Goal: Communication & Community: Answer question/provide support

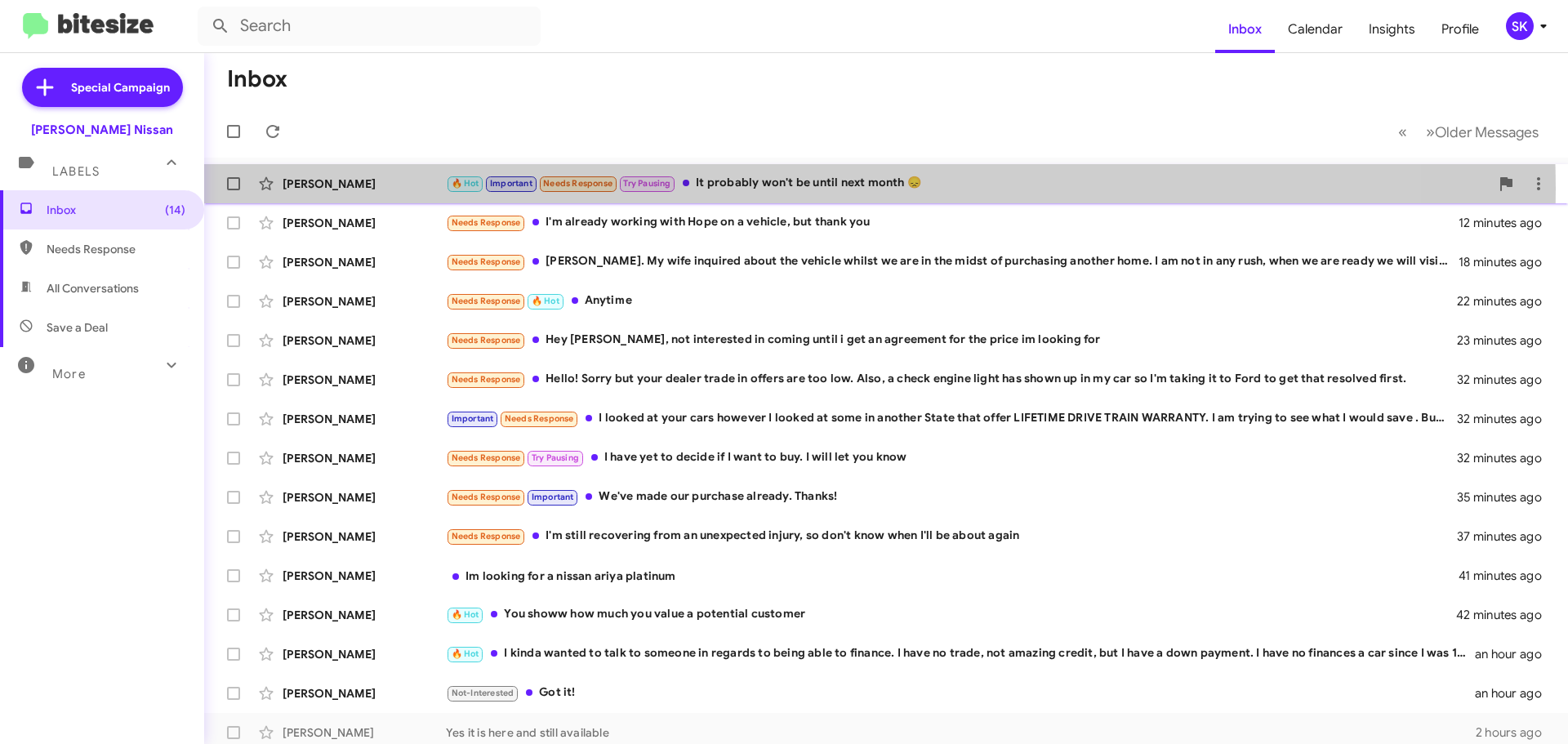
click at [762, 188] on div "🔥 Hot Important Needs Response Try Pausing It probably won't be until next mont…" at bounding box center [968, 183] width 1043 height 19
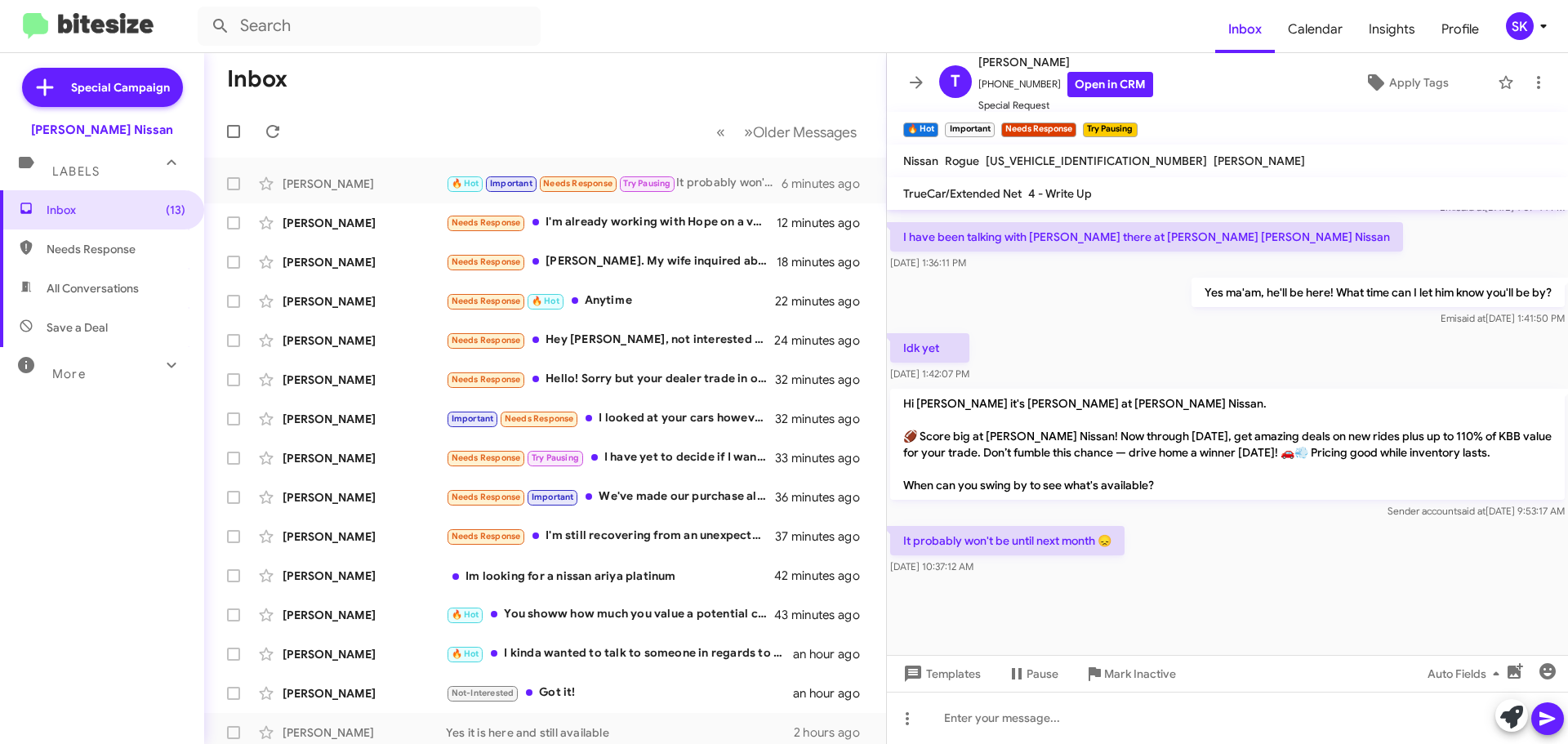
scroll to position [965, 0]
click at [576, 226] on div "Needs Response I'm already working with Hope on a vehicle, but thank you" at bounding box center [627, 222] width 362 height 19
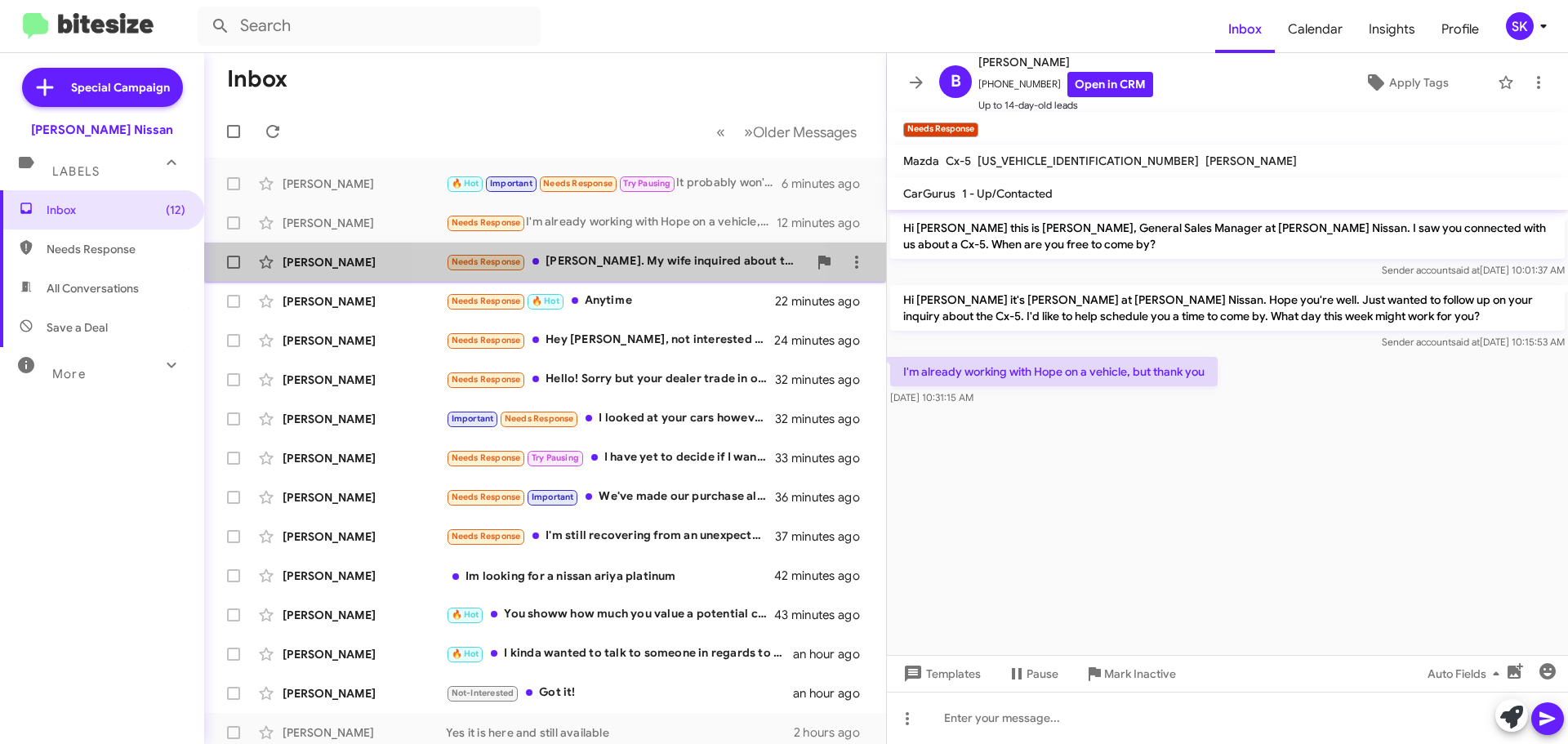
click at [584, 265] on div "Needs Response [PERSON_NAME]. My wife inquired about the vehicle whilst we are …" at bounding box center [627, 261] width 362 height 19
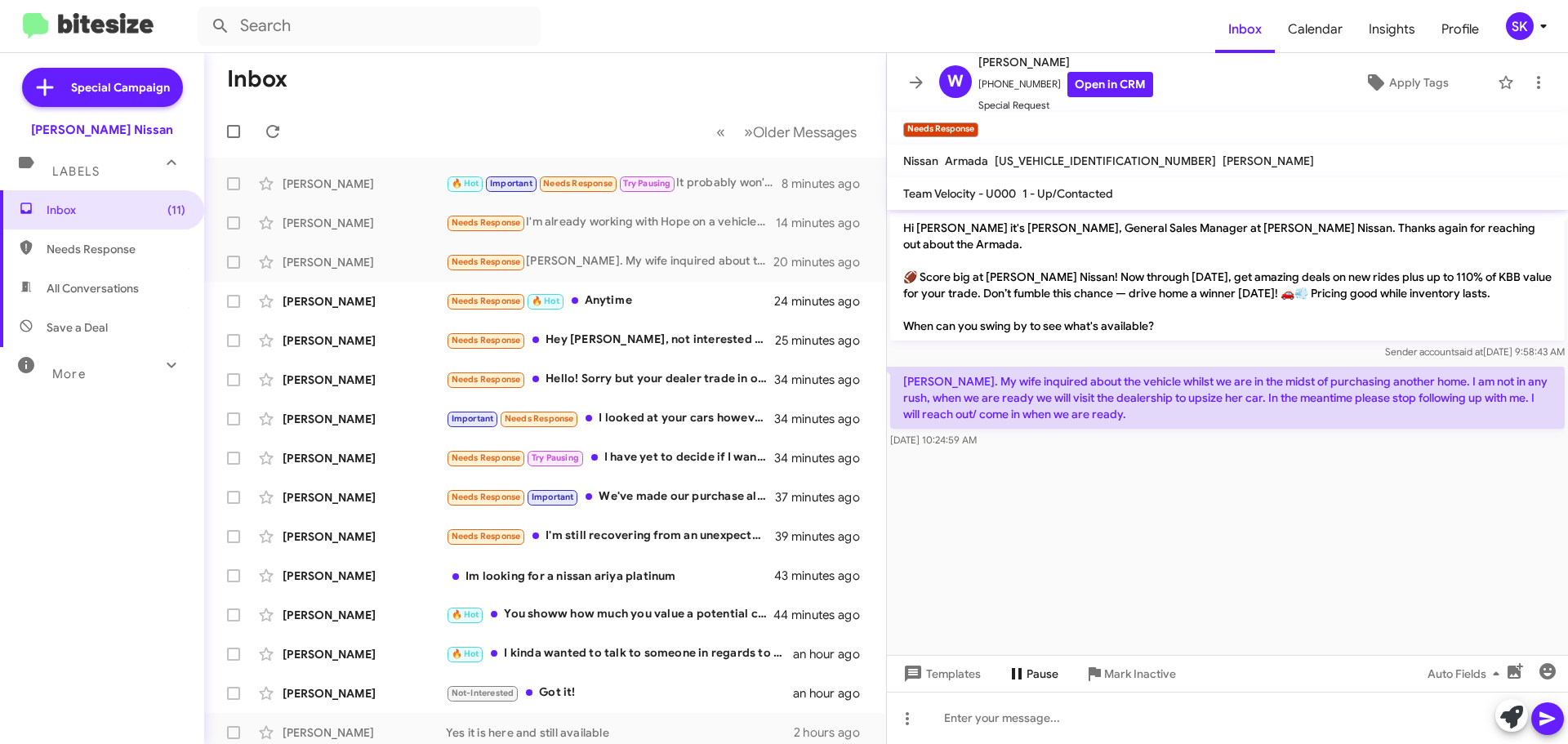
click at [1028, 673] on span "Pause" at bounding box center [1042, 673] width 32 height 30
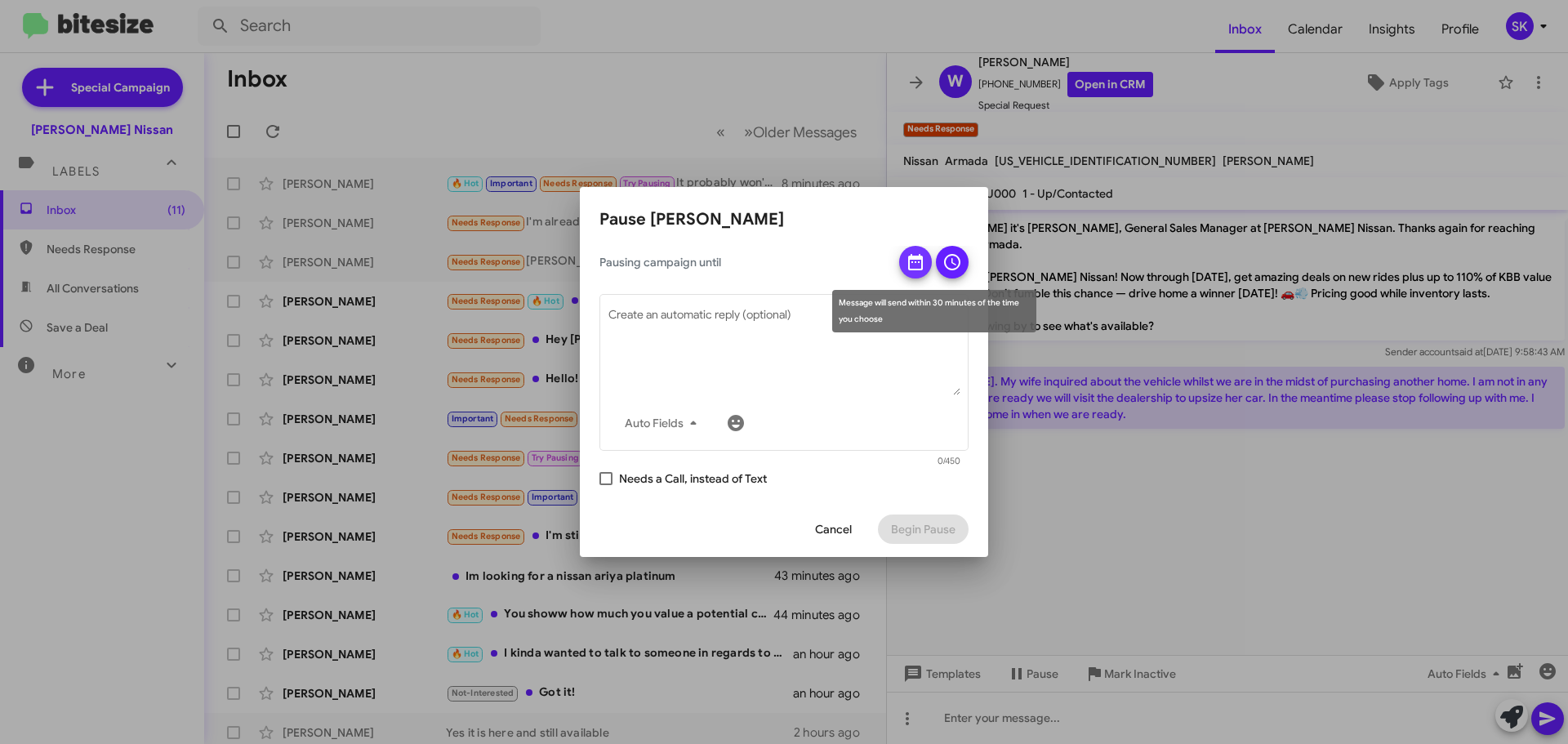
click at [919, 258] on icon at bounding box center [915, 262] width 15 height 16
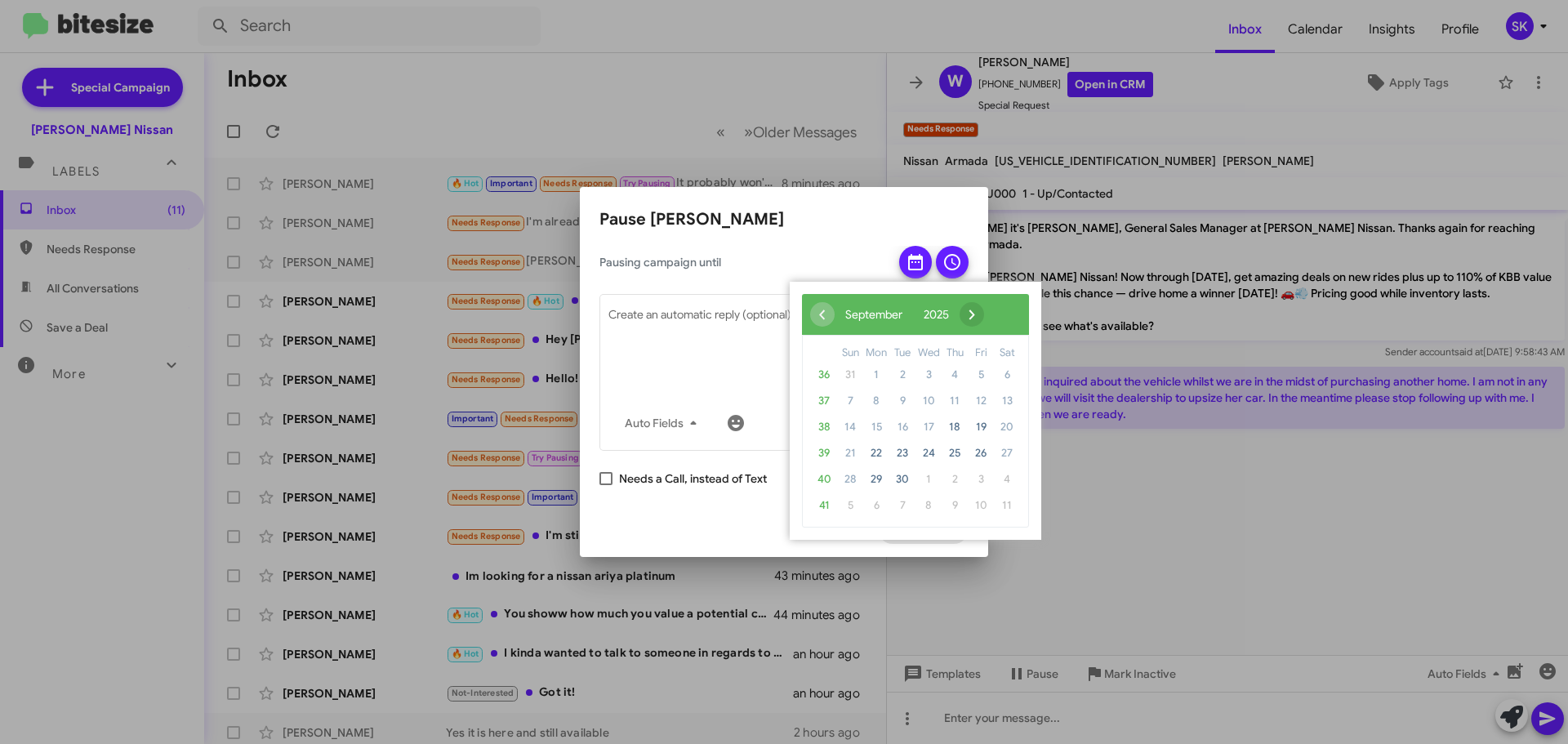
click at [984, 316] on span "›" at bounding box center [972, 314] width 25 height 25
click at [897, 403] on span "7" at bounding box center [902, 400] width 26 height 26
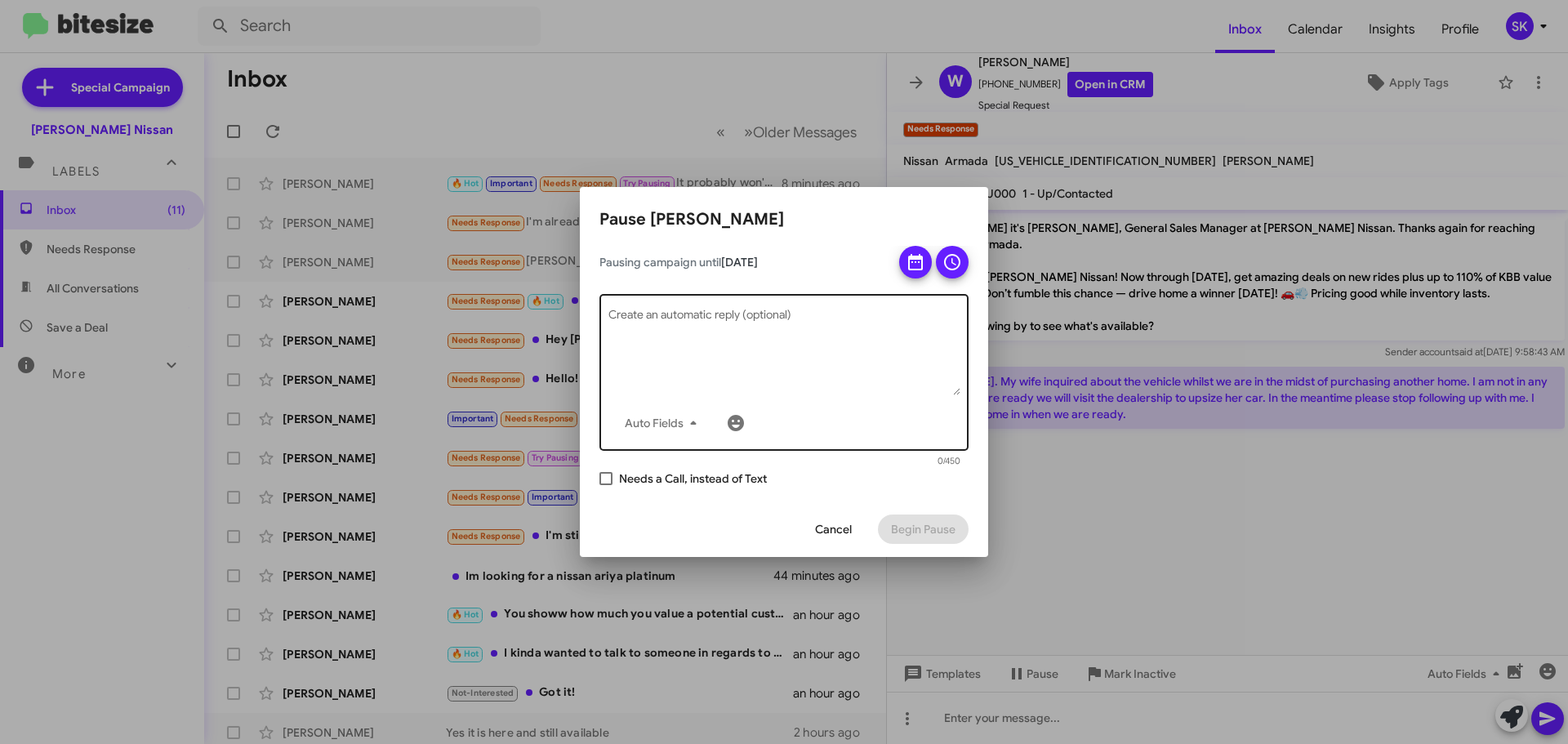
click at [828, 317] on textarea "Create an automatic reply (optional)" at bounding box center [784, 352] width 352 height 84
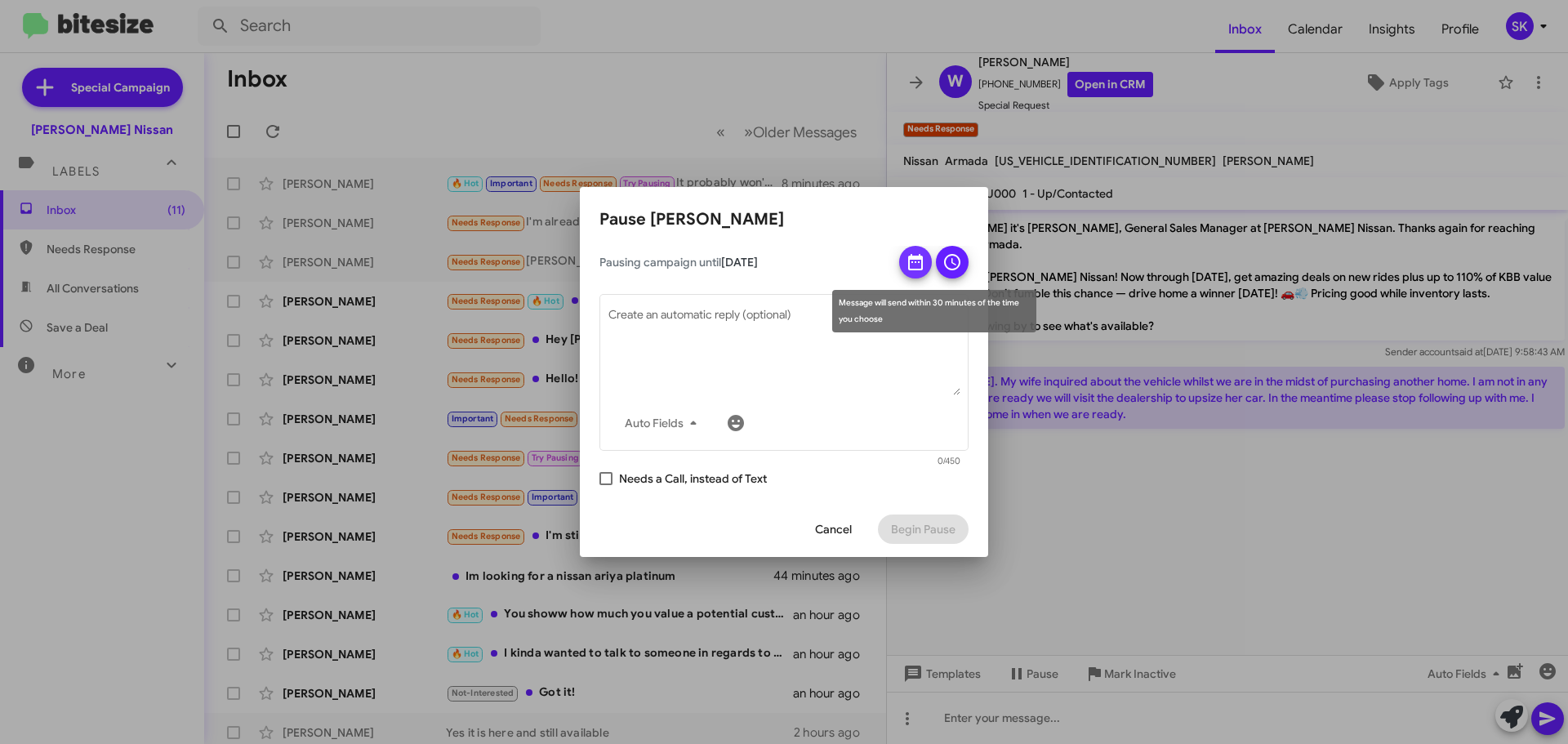
click at [909, 258] on icon at bounding box center [915, 262] width 15 height 16
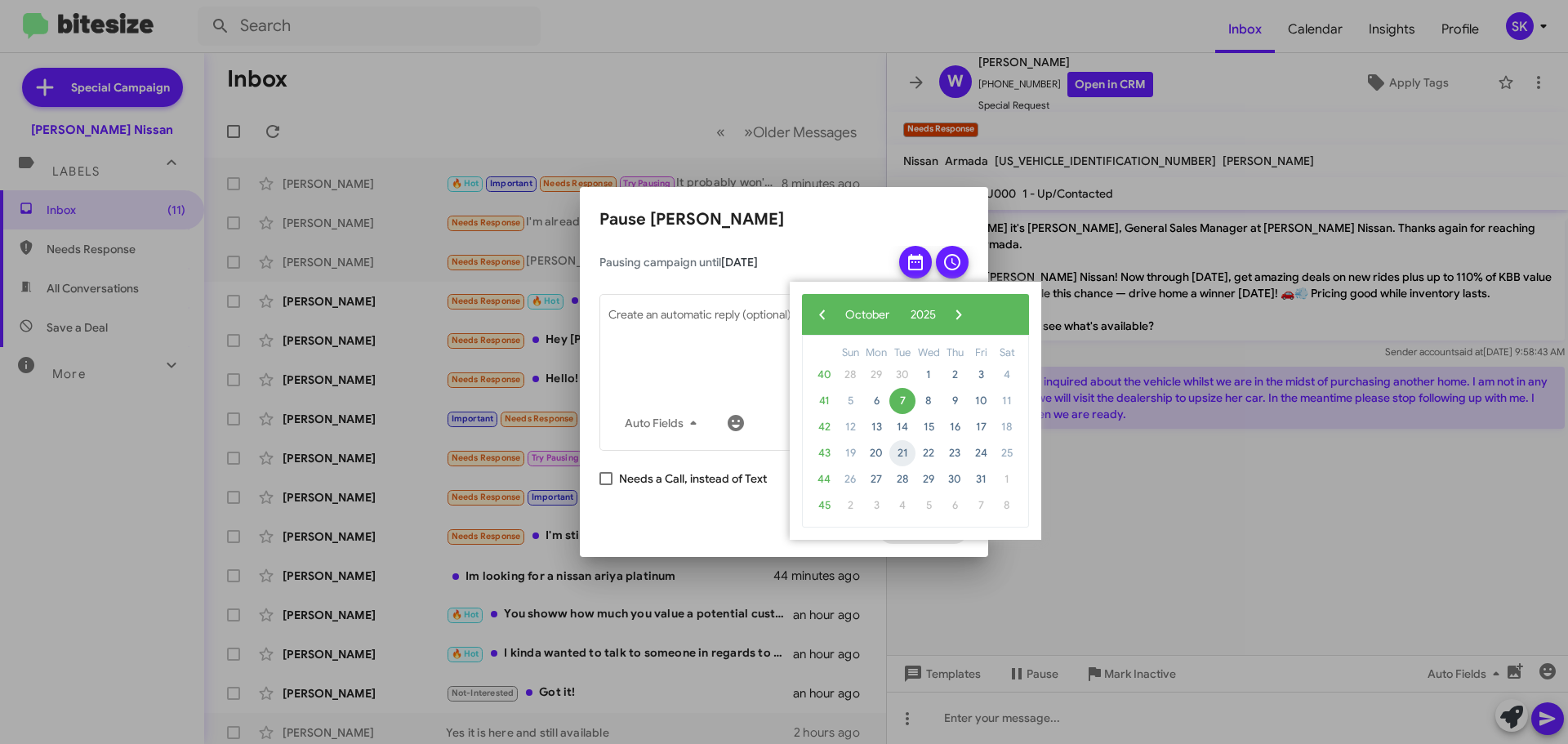
click at [900, 455] on span "21" at bounding box center [902, 453] width 26 height 26
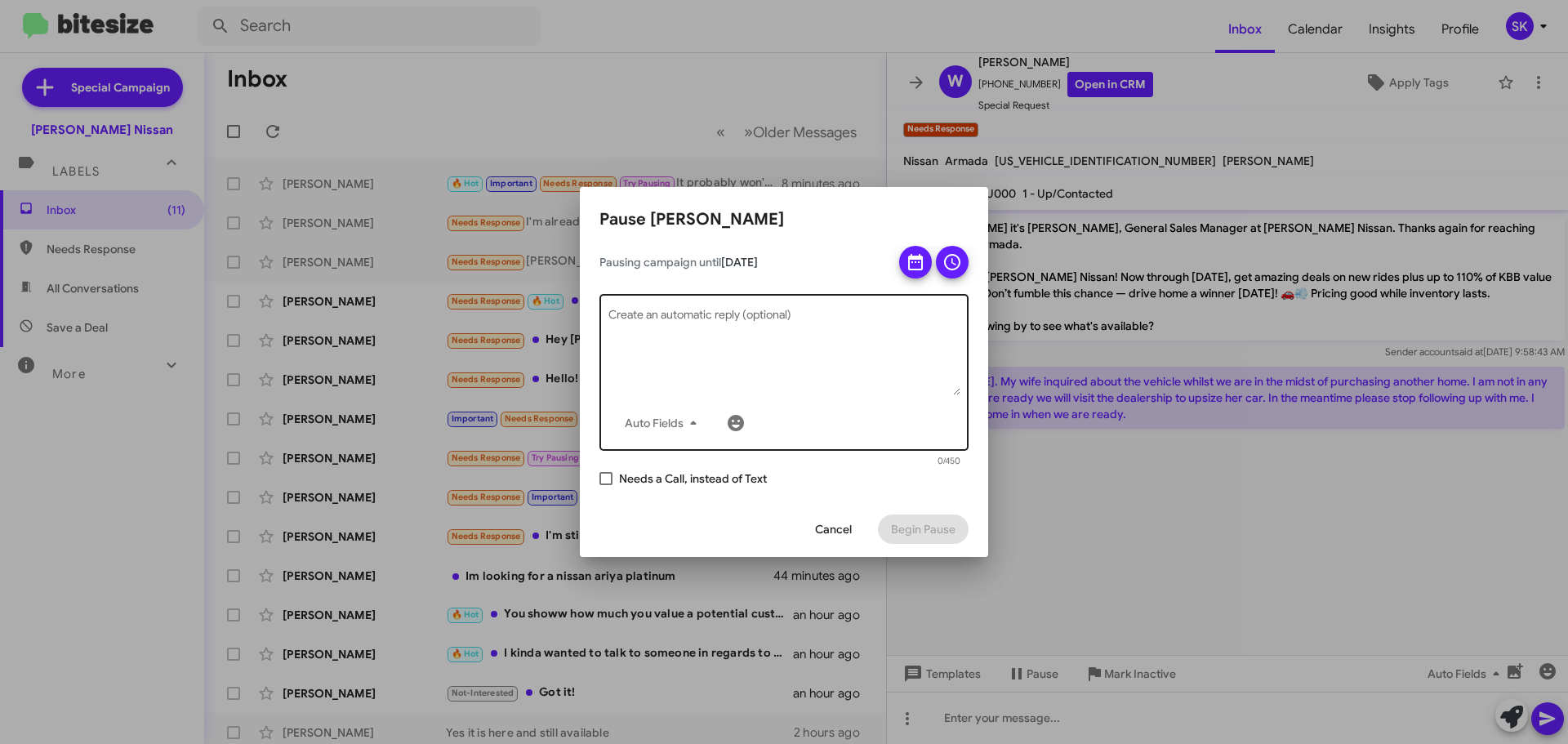
click at [677, 323] on textarea "Create an automatic reply (optional)" at bounding box center [784, 352] width 352 height 84
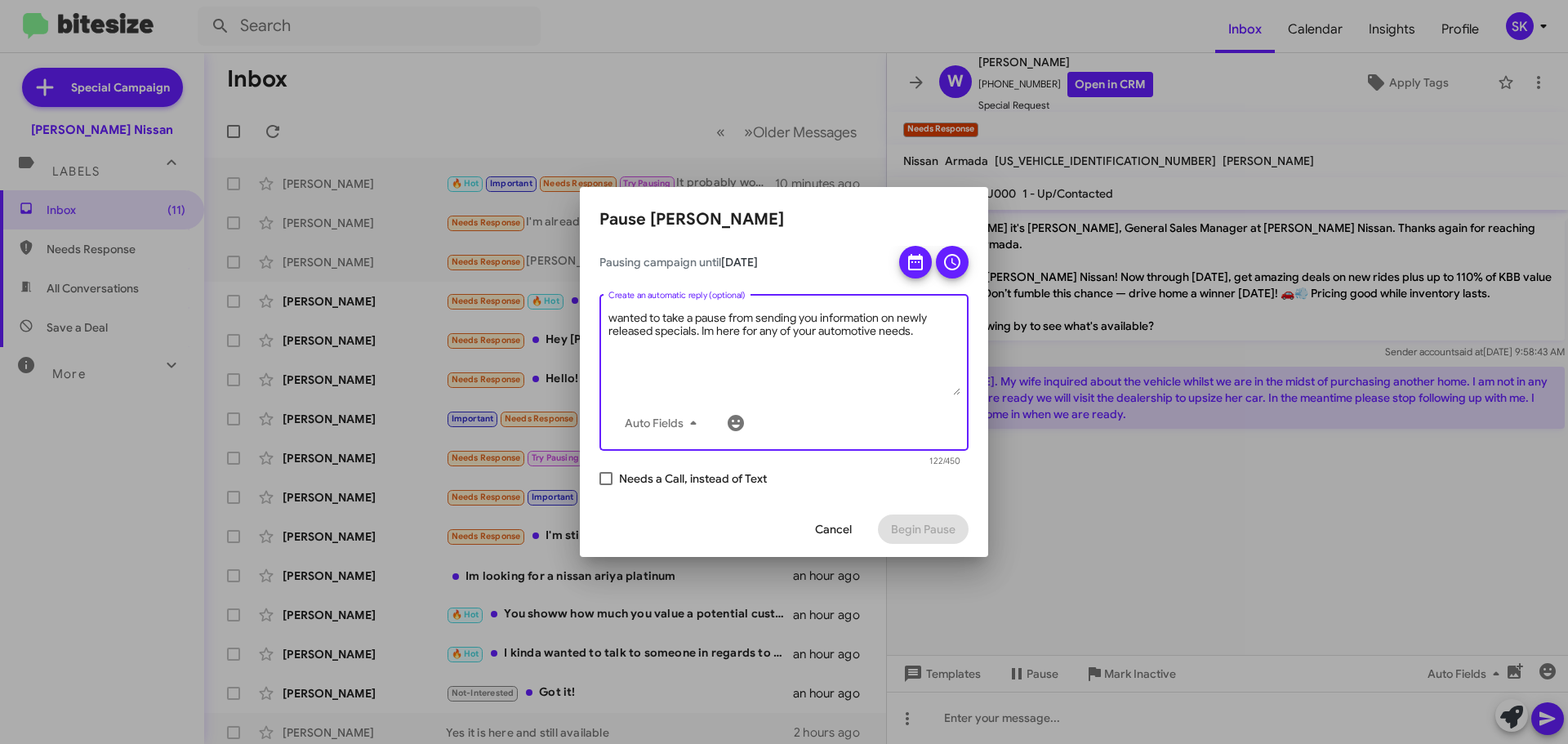
type textarea "wanted to take a pause from sending you information on newly released specials.…"
click at [850, 490] on div "Pausing campaign until [DATE] wanted to take a pause from sending you informati…" at bounding box center [783, 372] width 408 height 255
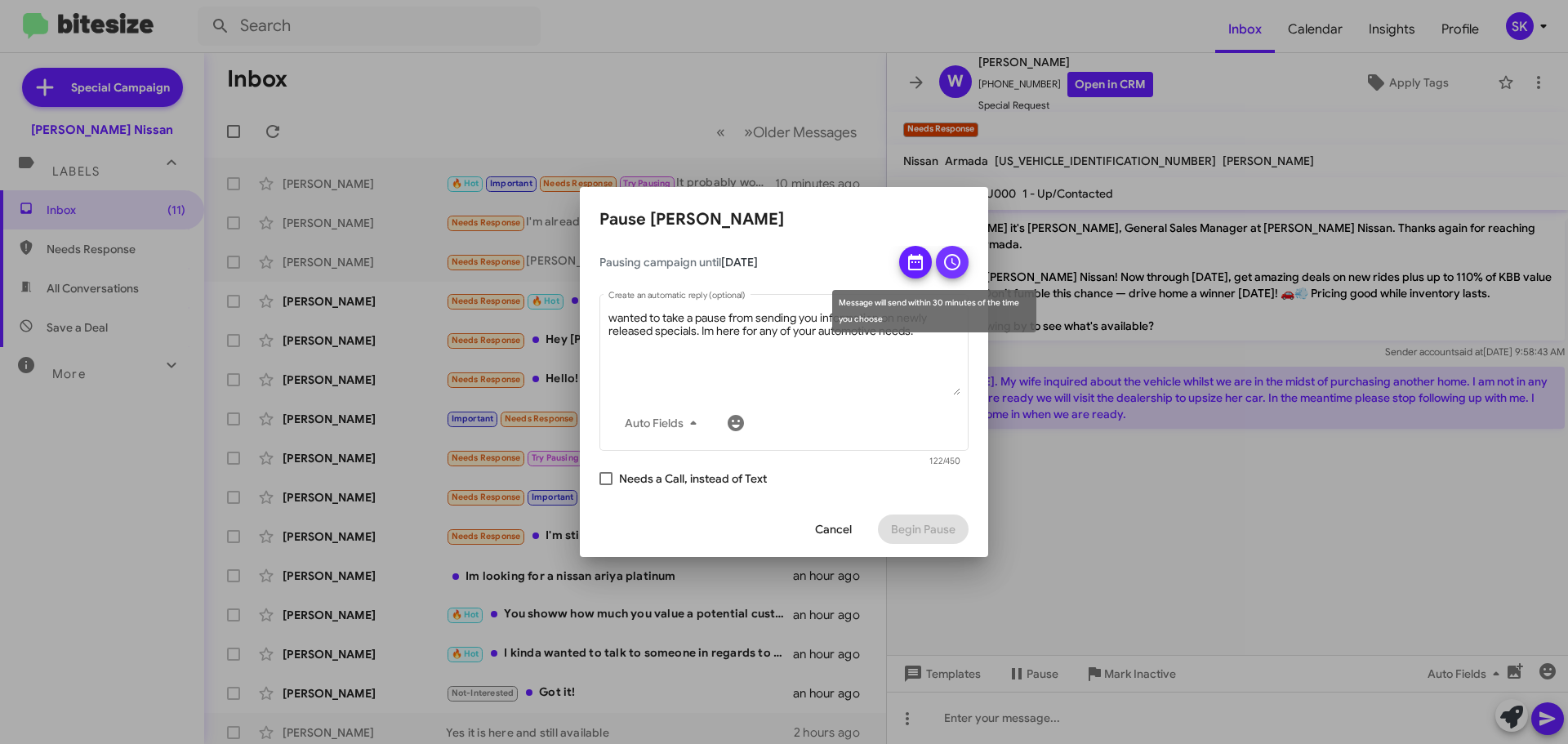
click at [958, 263] on icon at bounding box center [952, 262] width 20 height 20
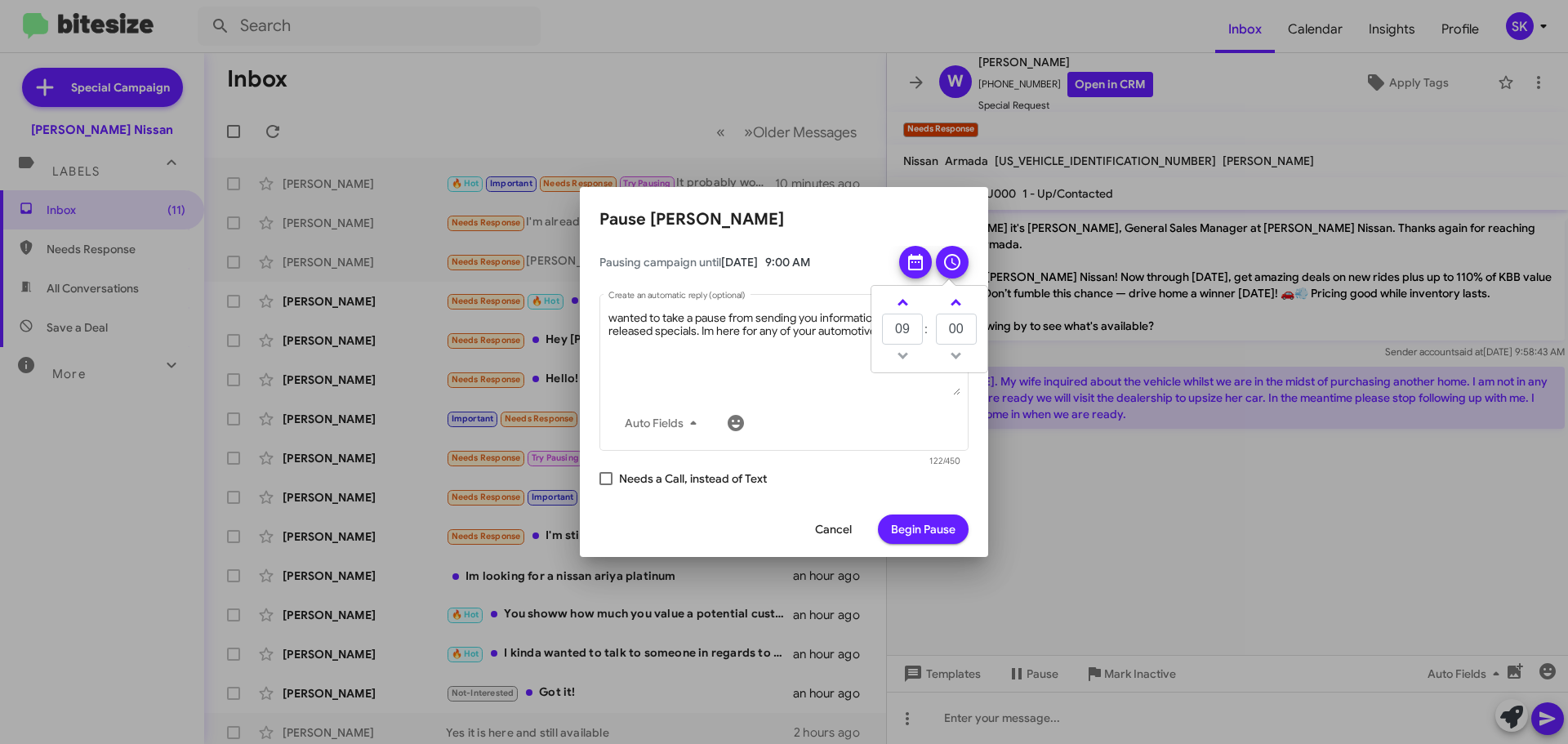
click at [952, 333] on mat-tooltip-component "Message will send within 30 minutes of the time you choose" at bounding box center [934, 311] width 227 height 66
drag, startPoint x: 951, startPoint y: 257, endPoint x: 956, endPoint y: 307, distance: 50.2
click at [952, 259] on icon at bounding box center [952, 262] width 20 height 20
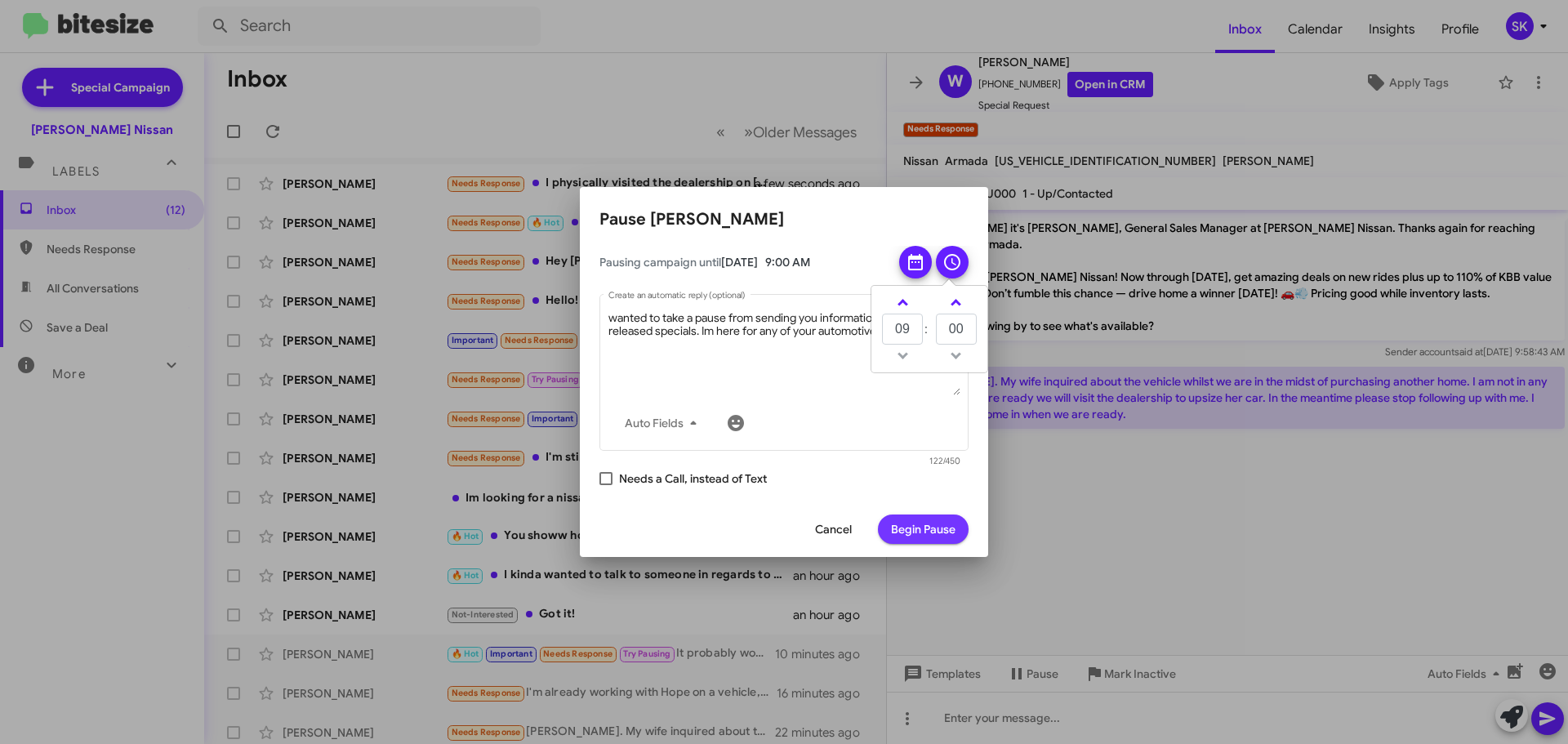
click at [914, 528] on span "Begin Pause" at bounding box center [923, 529] width 65 height 30
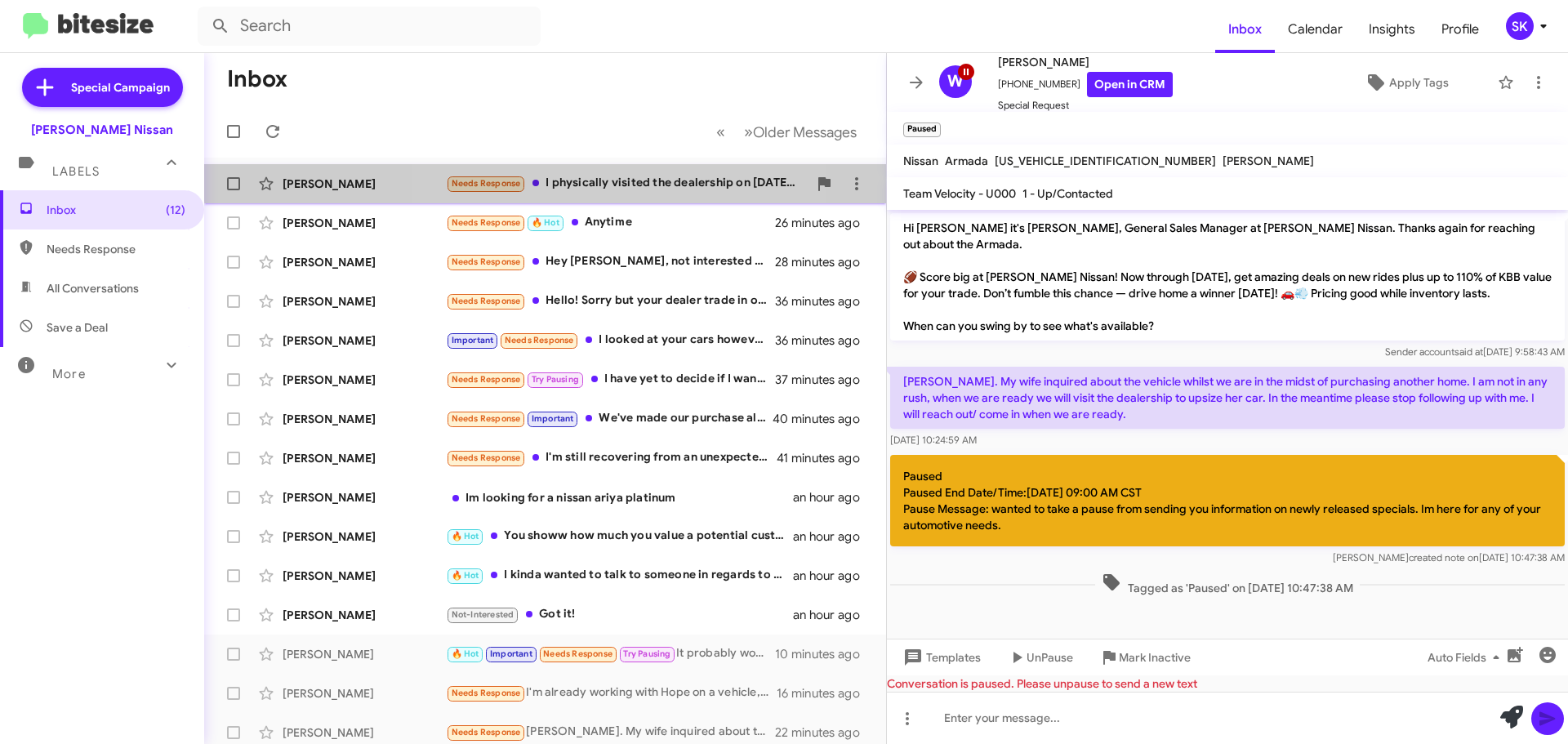
drag, startPoint x: 572, startPoint y: 178, endPoint x: 585, endPoint y: 183, distance: 13.9
click at [574, 179] on div "Needs Response I physically visited the dealership on [DATE] and was treated wi…" at bounding box center [627, 183] width 362 height 19
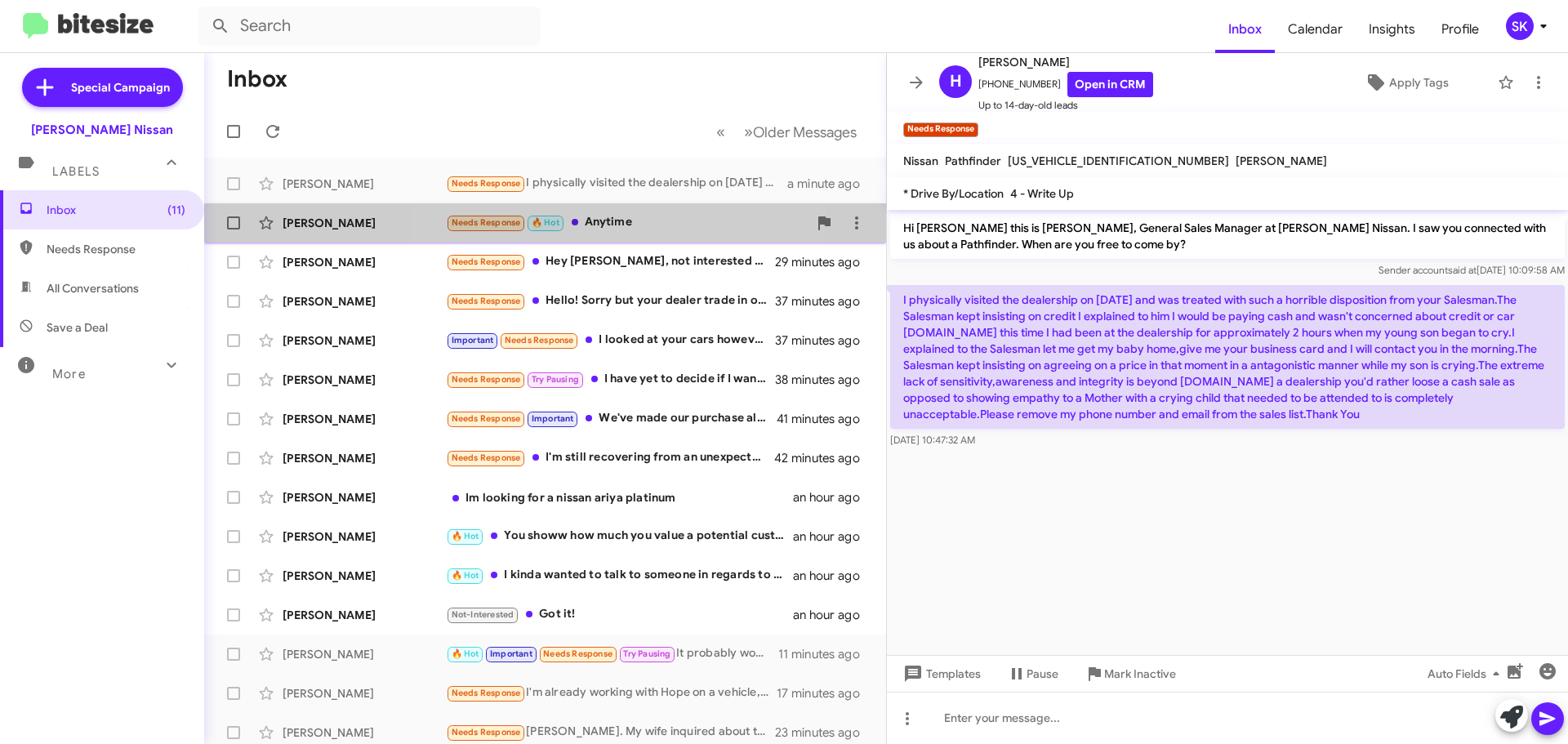
click at [624, 216] on div "Needs Response 🔥 Hot Anytime" at bounding box center [627, 222] width 362 height 19
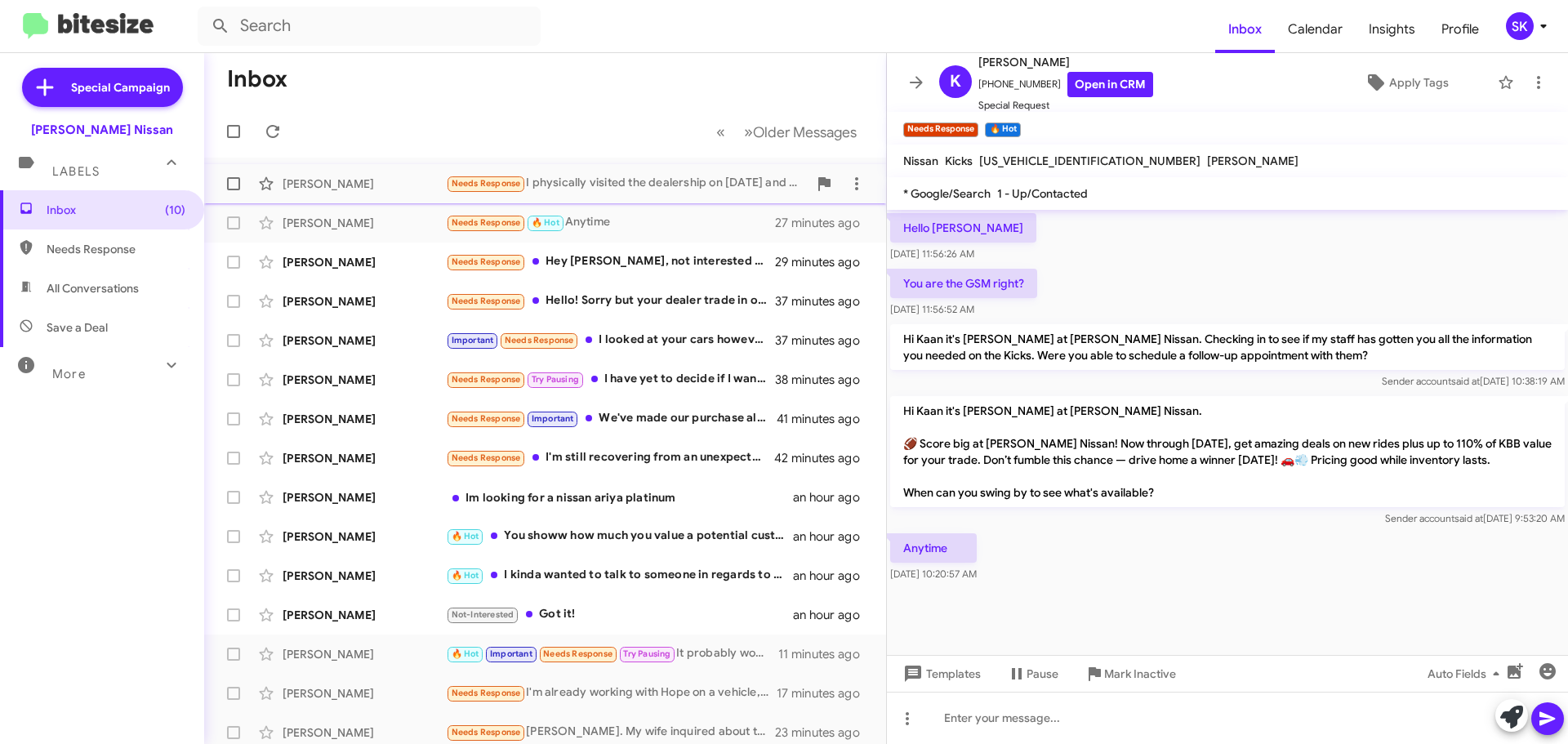
click at [614, 186] on div "Needs Response I physically visited the dealership on [DATE] and was treated wi…" at bounding box center [627, 183] width 362 height 19
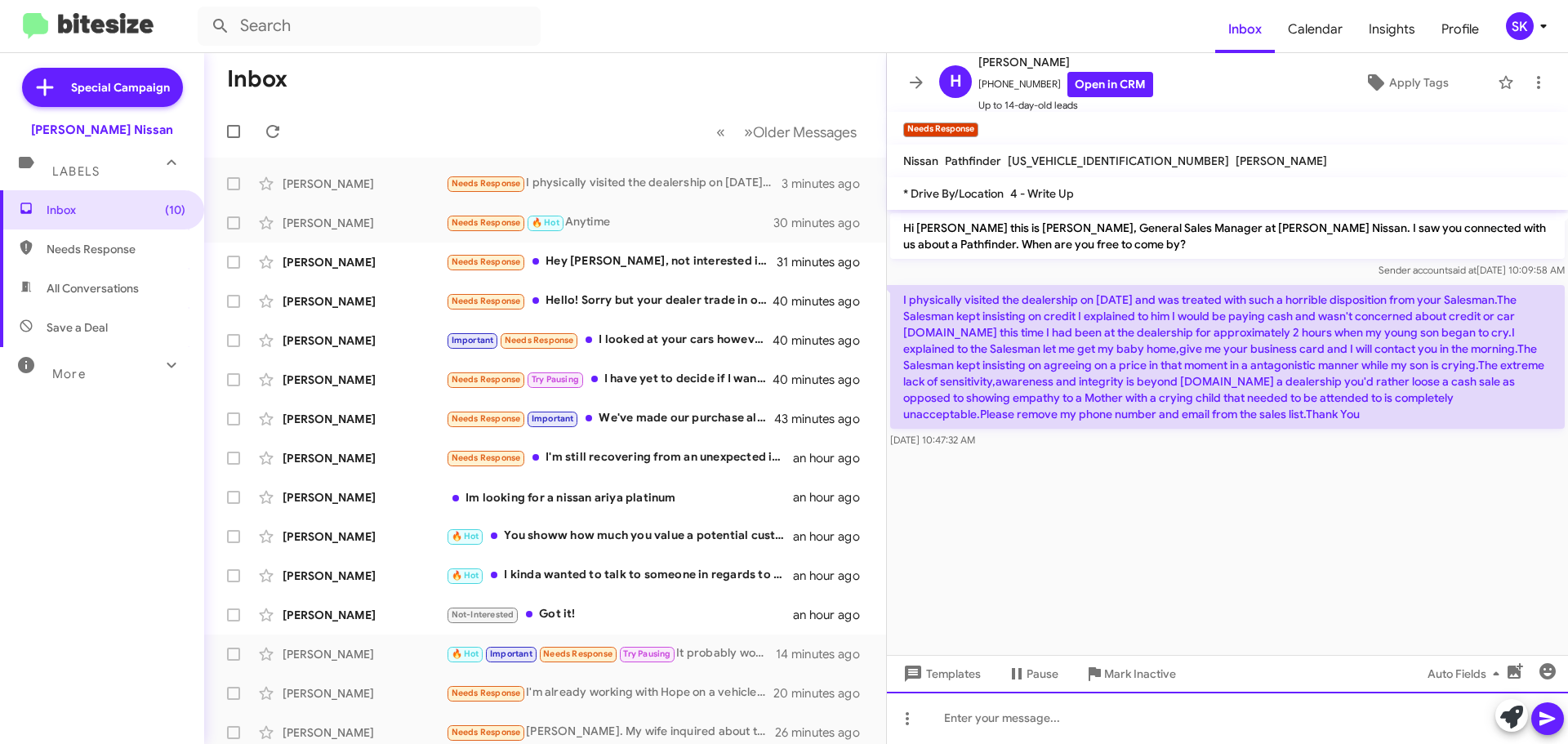
drag, startPoint x: 990, startPoint y: 712, endPoint x: 999, endPoint y: 712, distance: 9.0
click at [994, 712] on div at bounding box center [1226, 717] width 681 height 53
click at [996, 726] on div at bounding box center [1226, 717] width 681 height 53
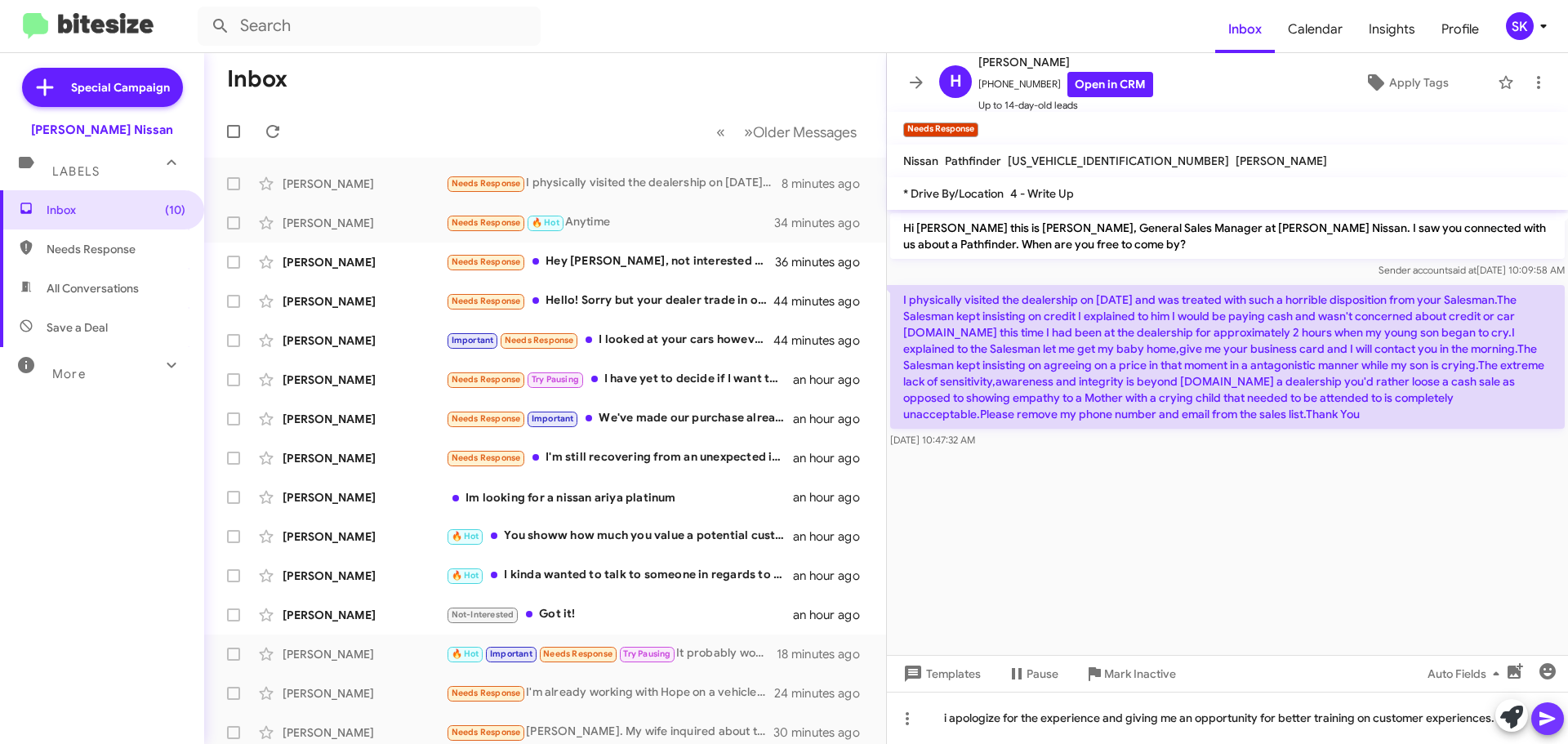
click at [1554, 721] on icon at bounding box center [1547, 718] width 20 height 20
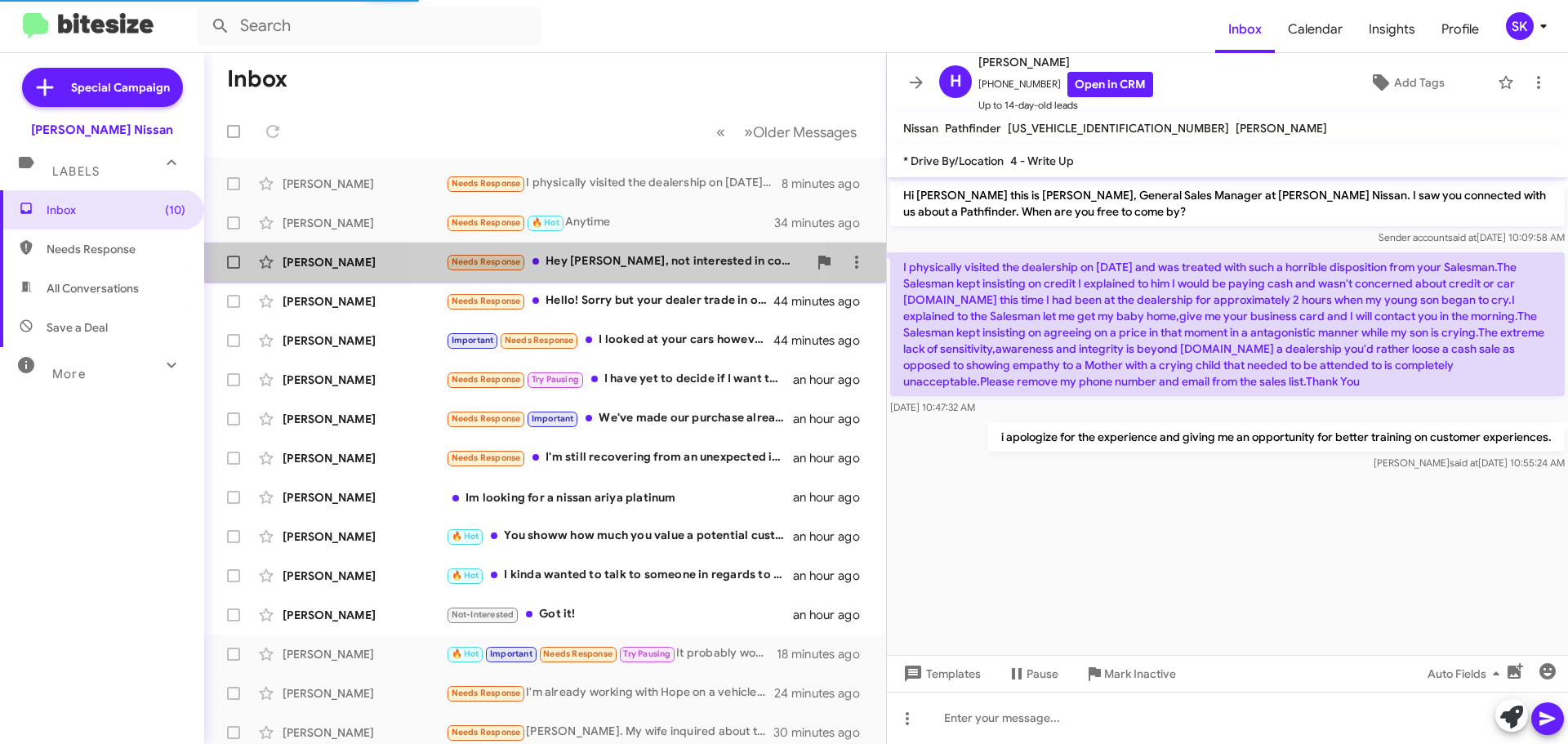
click at [594, 263] on div "Needs Response Hey [PERSON_NAME], not interested in coming until i get an agree…" at bounding box center [627, 261] width 362 height 19
